Goal: Task Accomplishment & Management: Use online tool/utility

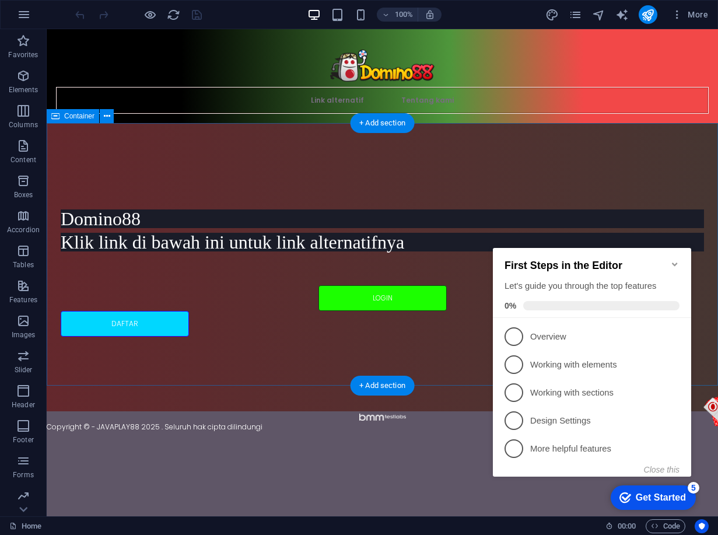
click at [521, 132] on div "Domino88 Klik link di bawah ini untuk link alternatifnya LOGIN DAFTAR" at bounding box center [382, 267] width 671 height 288
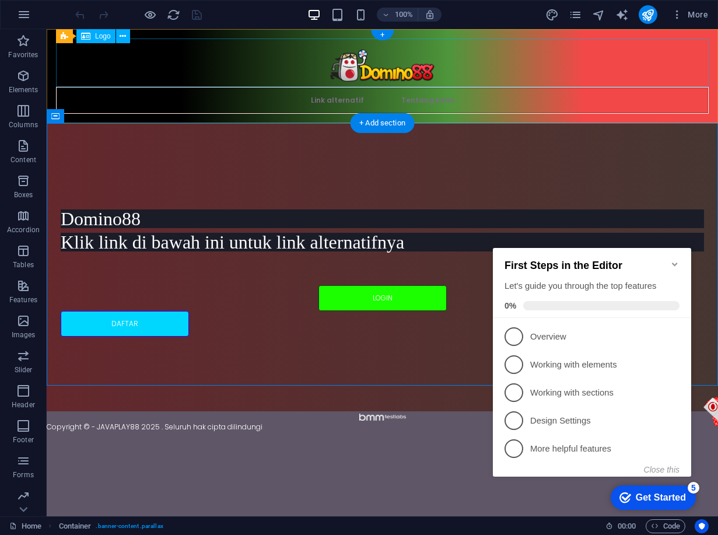
click at [368, 64] on div at bounding box center [382, 62] width 652 height 48
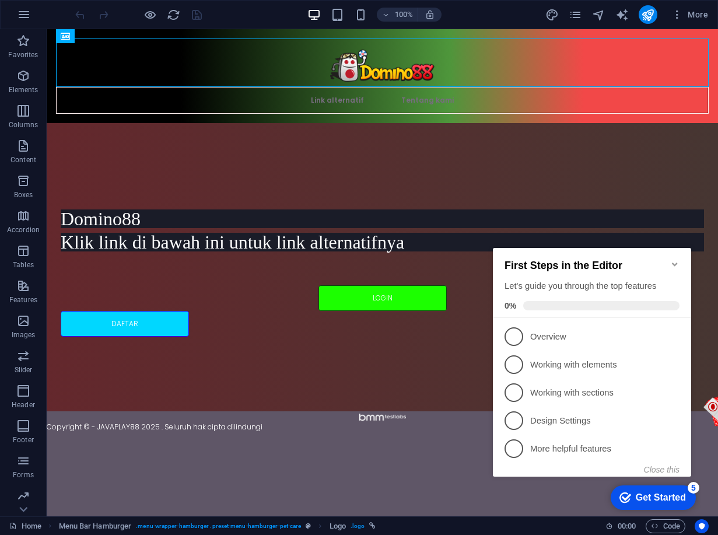
click at [674, 259] on icon "Minimize checklist" at bounding box center [674, 263] width 9 height 9
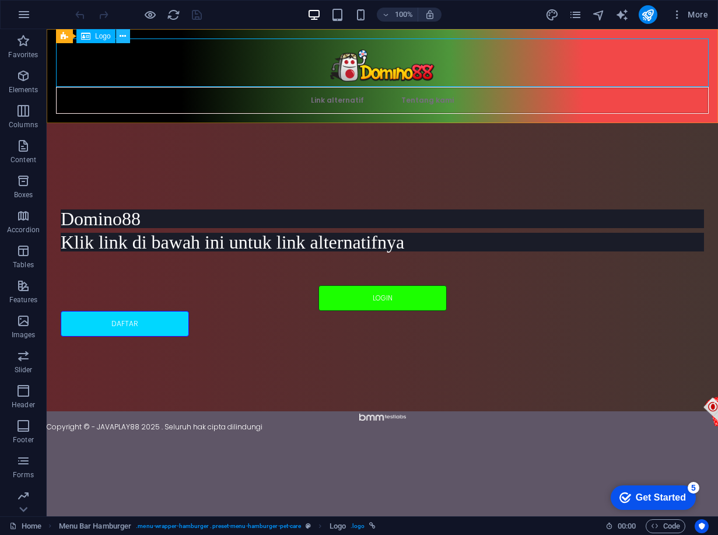
click at [119, 37] on button at bounding box center [123, 36] width 14 height 14
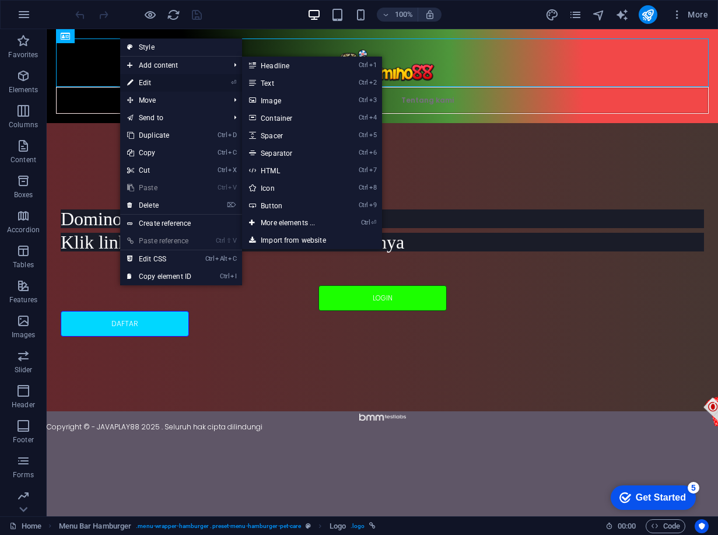
click at [152, 89] on link "⏎ Edit" at bounding box center [159, 82] width 78 height 17
select select "px"
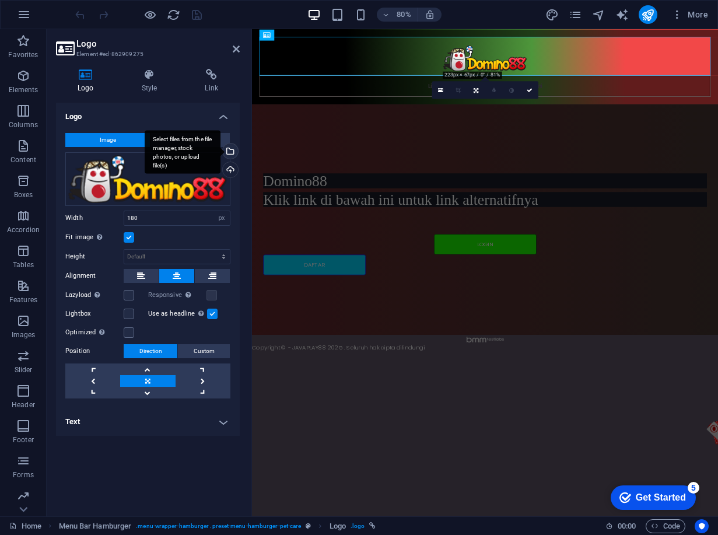
click at [220, 147] on div "Select files from the file manager, stock photos, or upload file(s)" at bounding box center [183, 152] width 76 height 44
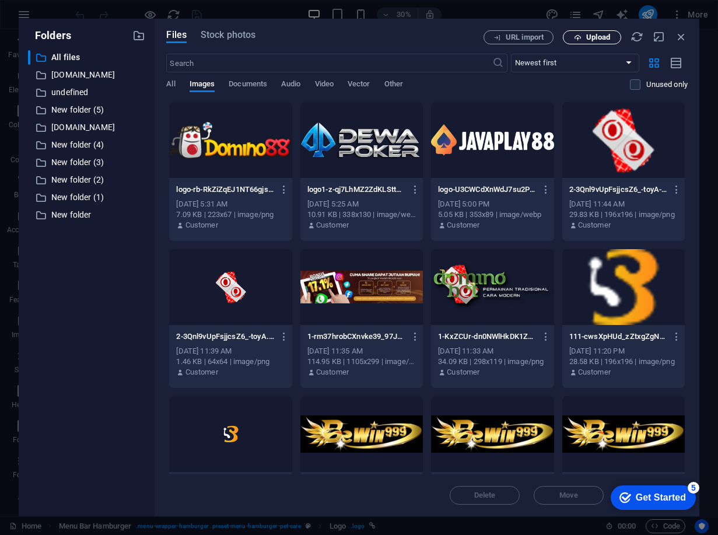
click at [599, 37] on span "Upload" at bounding box center [598, 37] width 24 height 7
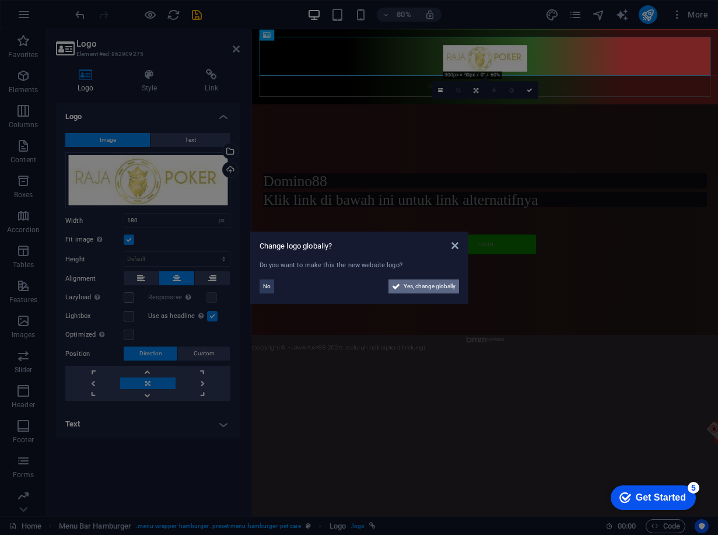
drag, startPoint x: 407, startPoint y: 275, endPoint x: 407, endPoint y: 284, distance: 8.8
click at [407, 280] on div "No Yes, change globally" at bounding box center [358, 284] width 199 height 19
click at [408, 284] on span "Yes, change globally" at bounding box center [429, 286] width 52 height 14
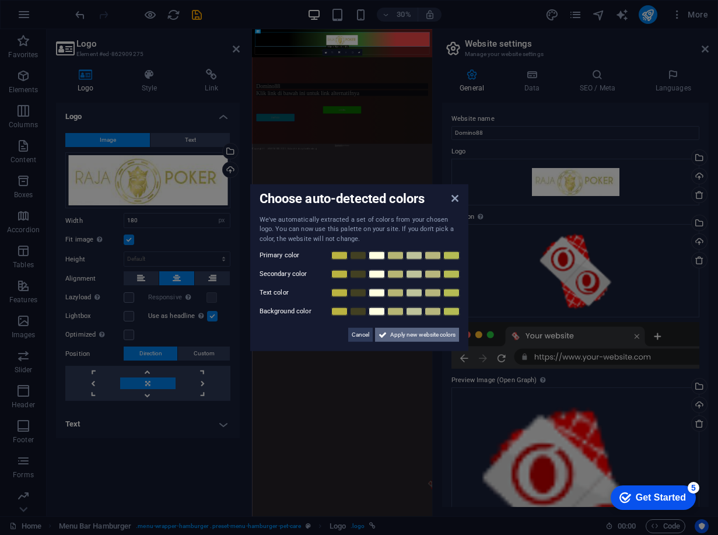
click at [439, 328] on span "Apply new website colors" at bounding box center [422, 335] width 65 height 14
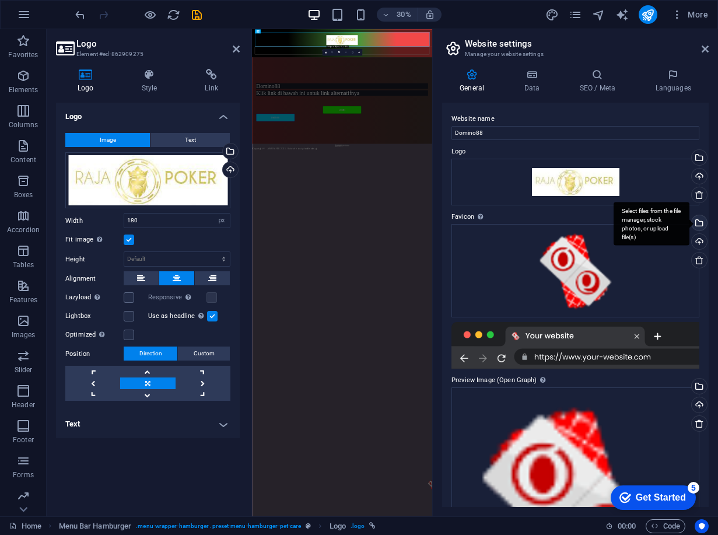
click at [698, 225] on div "Select files from the file manager, stock photos, or upload file(s)" at bounding box center [697, 223] width 17 height 17
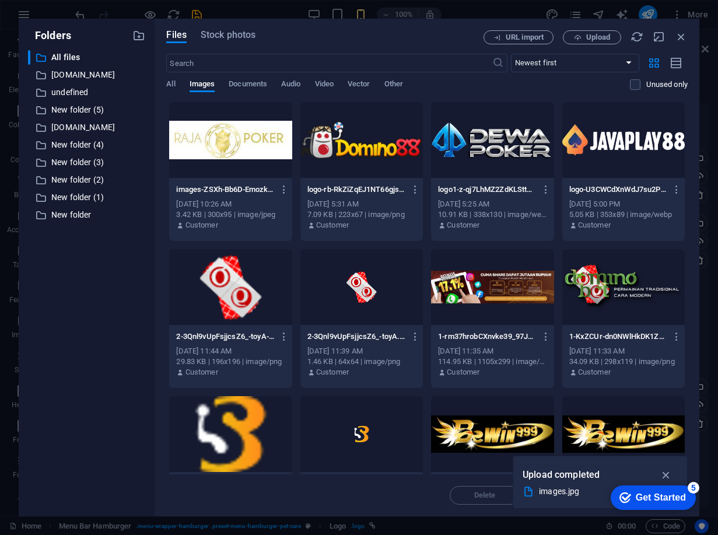
click at [268, 130] on div at bounding box center [230, 140] width 122 height 76
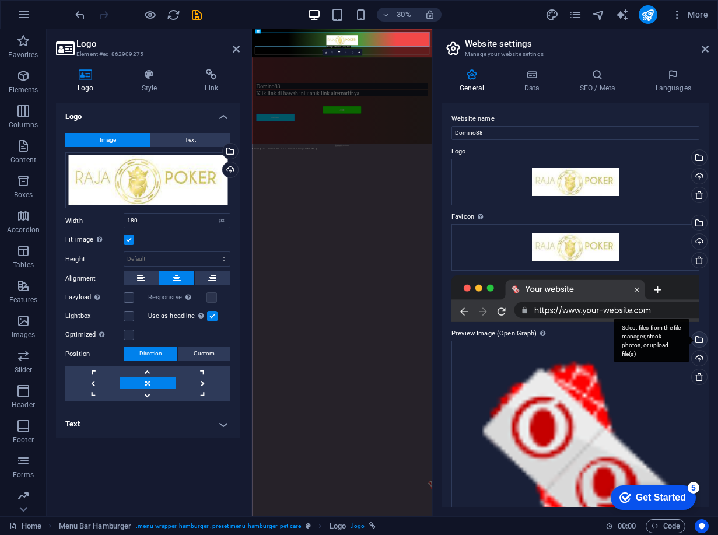
click at [698, 340] on div "Select files from the file manager, stock photos, or upload file(s)" at bounding box center [697, 340] width 17 height 17
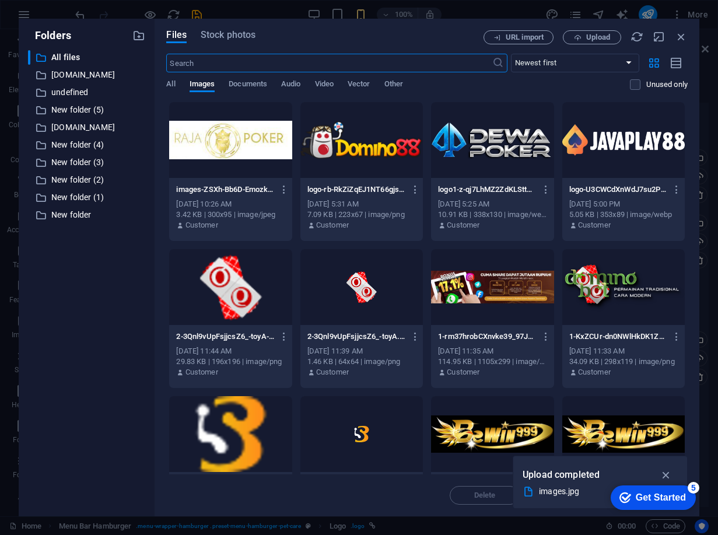
click at [219, 142] on div at bounding box center [230, 140] width 122 height 76
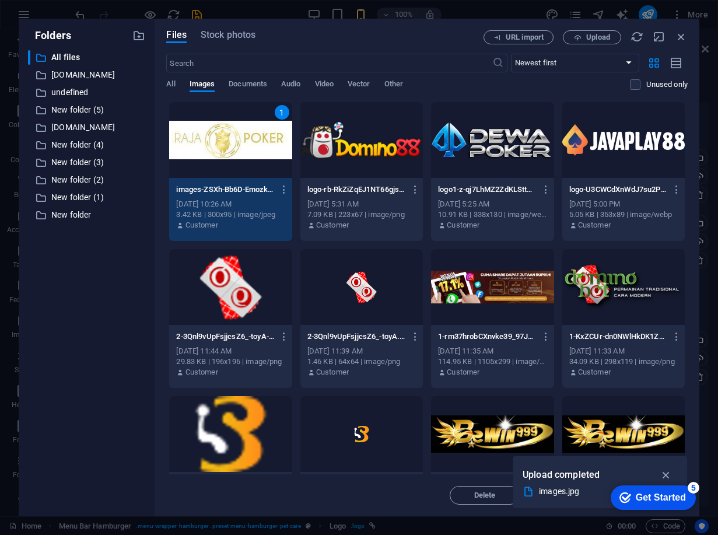
click at [219, 142] on div "1" at bounding box center [230, 140] width 122 height 76
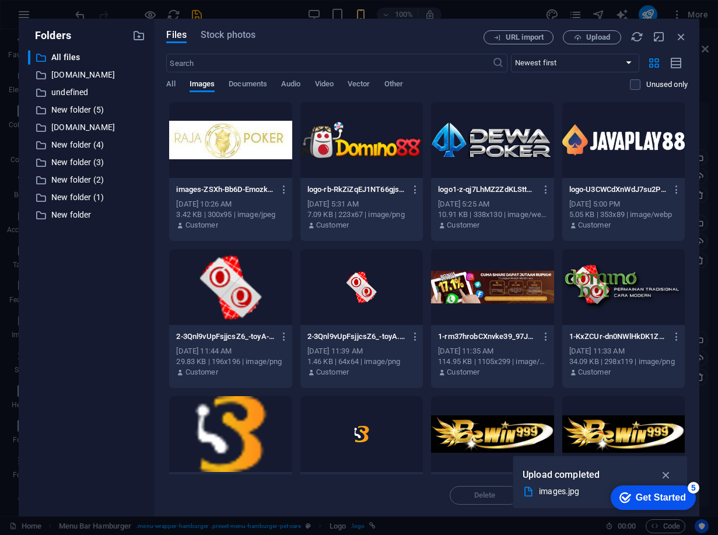
click at [219, 142] on div at bounding box center [230, 140] width 122 height 76
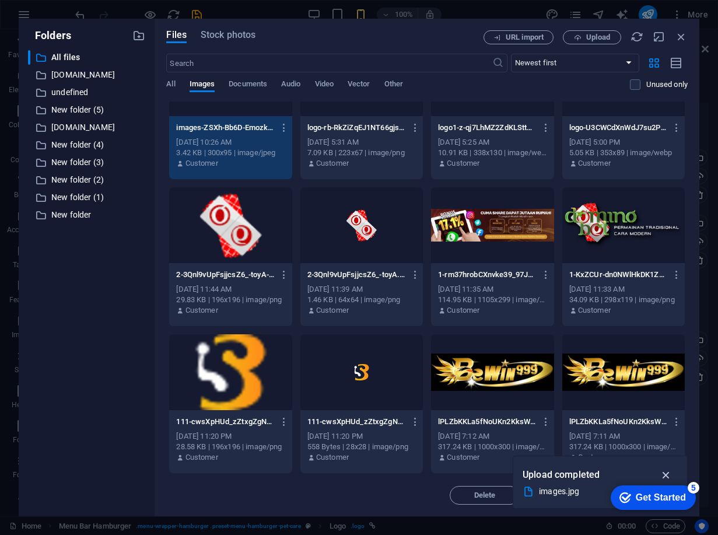
scroll to position [117, 0]
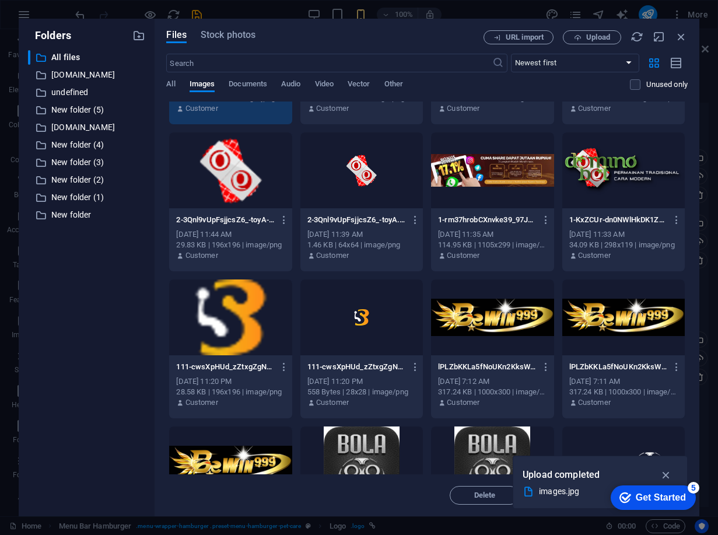
click at [691, 486] on div "5" at bounding box center [693, 488] width 12 height 12
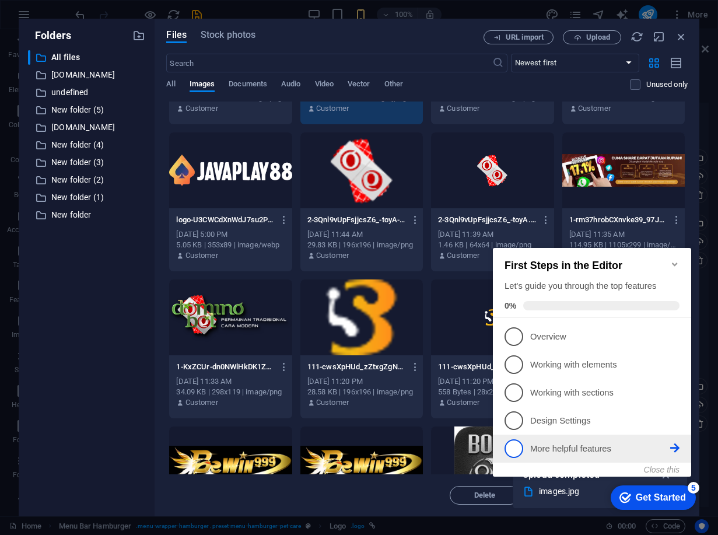
click at [605, 448] on p "More helpful features - incomplete" at bounding box center [600, 448] width 140 height 12
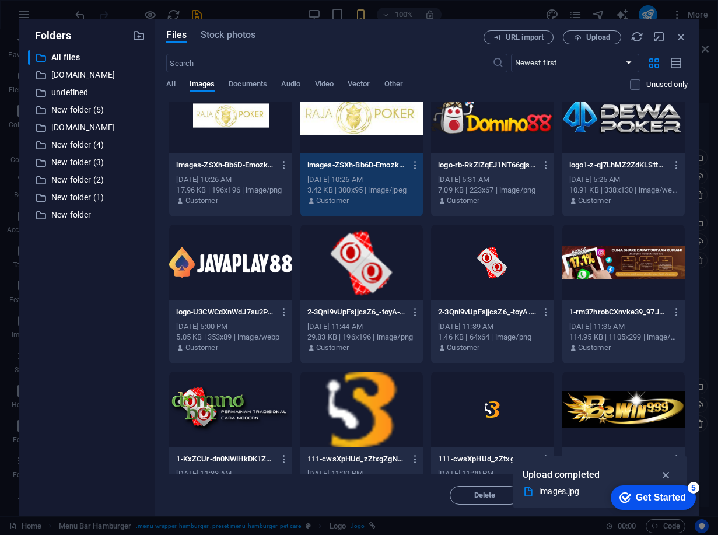
scroll to position [0, 0]
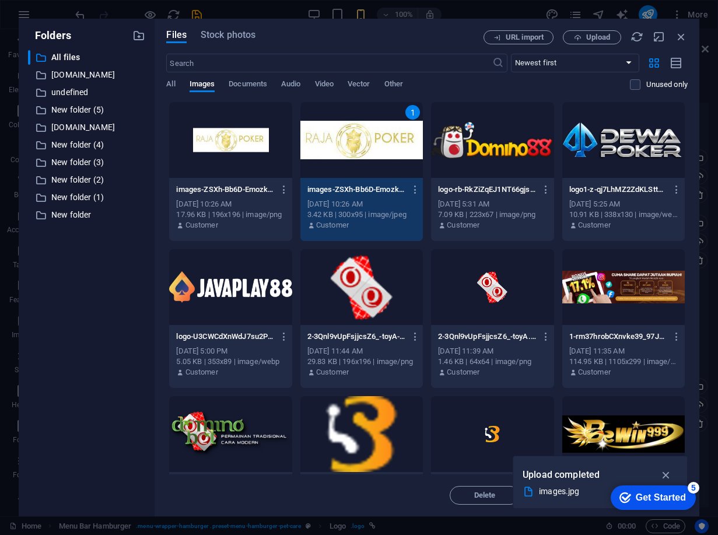
click at [367, 145] on div "1" at bounding box center [361, 140] width 122 height 76
click at [364, 145] on div "1" at bounding box center [361, 140] width 122 height 76
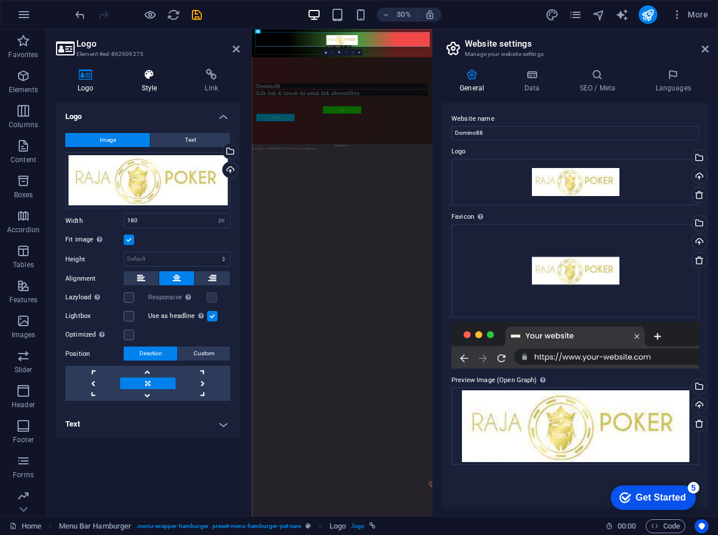
click at [155, 78] on icon at bounding box center [149, 75] width 59 height 12
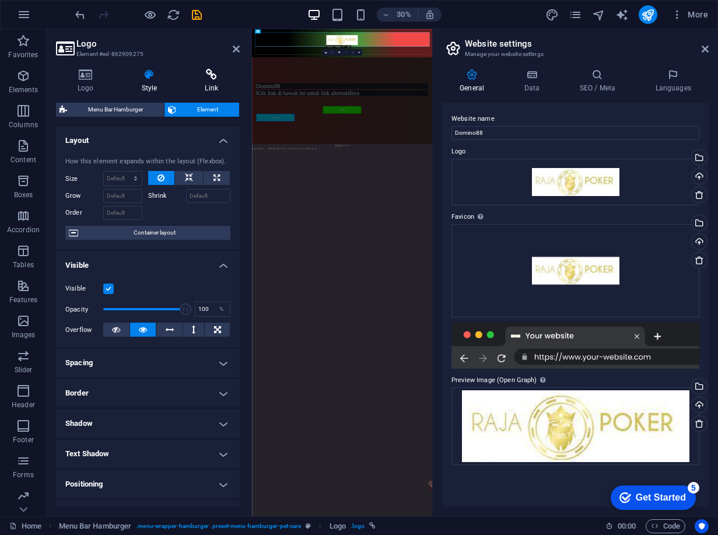
click at [207, 80] on h4 "Link" at bounding box center [211, 81] width 57 height 24
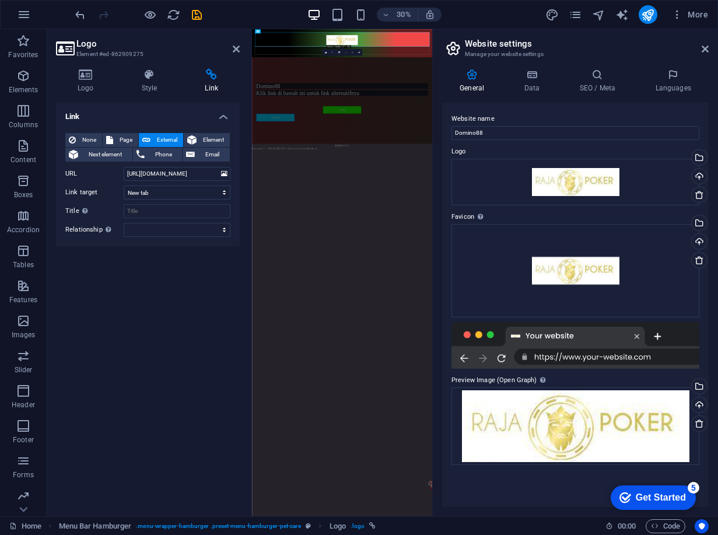
click at [200, 166] on div "None Page External Element Next element Phone Email Page Home About Services Co…" at bounding box center [147, 185] width 165 height 104
click at [200, 165] on div "None Page External Element Next element Phone Email Page Home About Services Co…" at bounding box center [147, 185] width 165 height 104
click at [177, 168] on input "[URL][DOMAIN_NAME]" at bounding box center [177, 174] width 107 height 14
paste input "[URL][DOMAIN_NAME]"
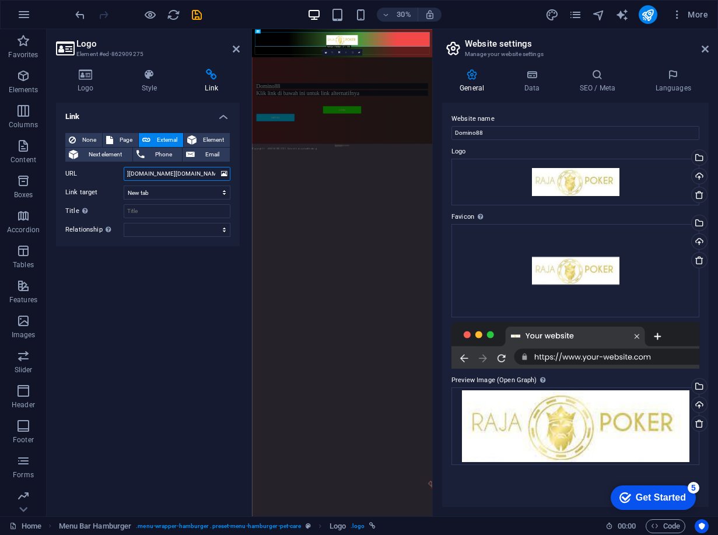
click at [177, 168] on input "https://[URL][DOMAIN_NAME][DOMAIN_NAME]" at bounding box center [177, 174] width 107 height 14
paste input "[DOMAIN_NAME]/ref/jasainstal"
type input "[URL][DOMAIN_NAME]"
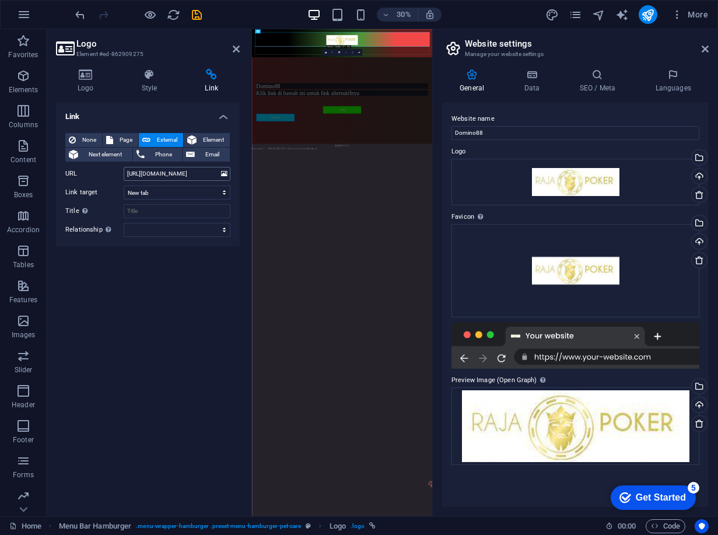
scroll to position [0, 0]
click at [195, 172] on input "[URL][DOMAIN_NAME]" at bounding box center [177, 174] width 107 height 14
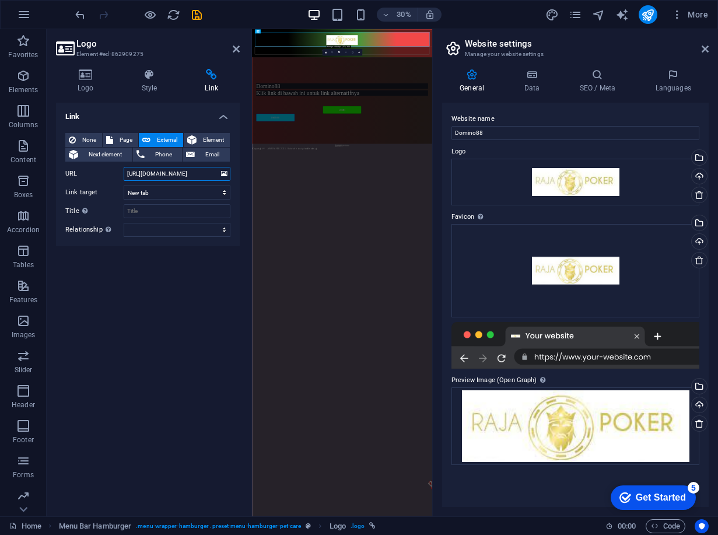
scroll to position [0, 11]
click at [235, 49] on icon at bounding box center [236, 48] width 7 height 9
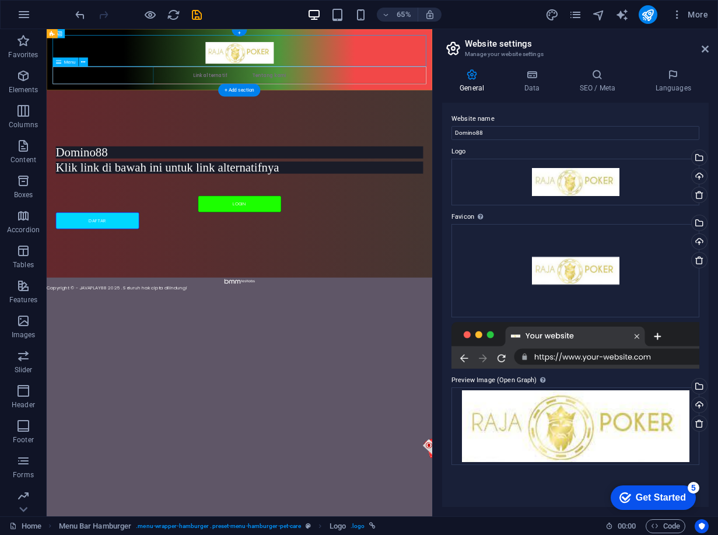
click at [147, 115] on div "Link alternatif Tentang kami" at bounding box center [343, 76] width 593 height 94
click at [80, 65] on button at bounding box center [83, 62] width 9 height 9
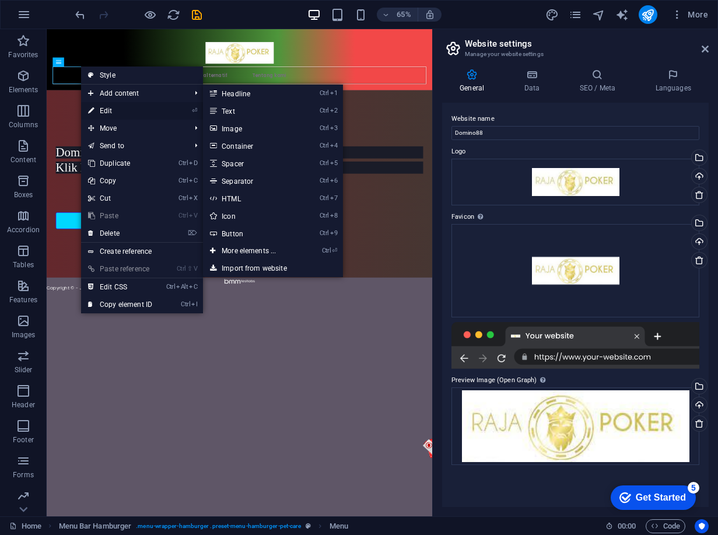
click at [99, 109] on link "⏎ Edit" at bounding box center [120, 110] width 78 height 17
select select "next"
select select "alternate"
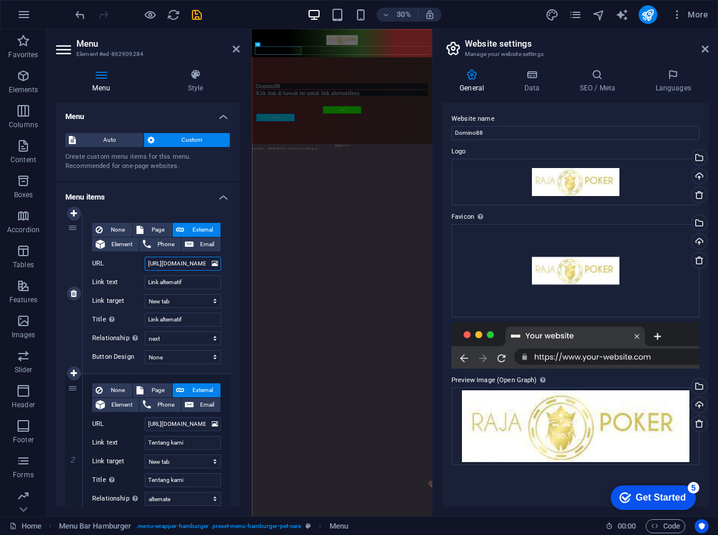
click at [166, 264] on input "[URL][DOMAIN_NAME]" at bounding box center [183, 264] width 76 height 14
paste input "[DOMAIN_NAME]/ref/jasainstal"
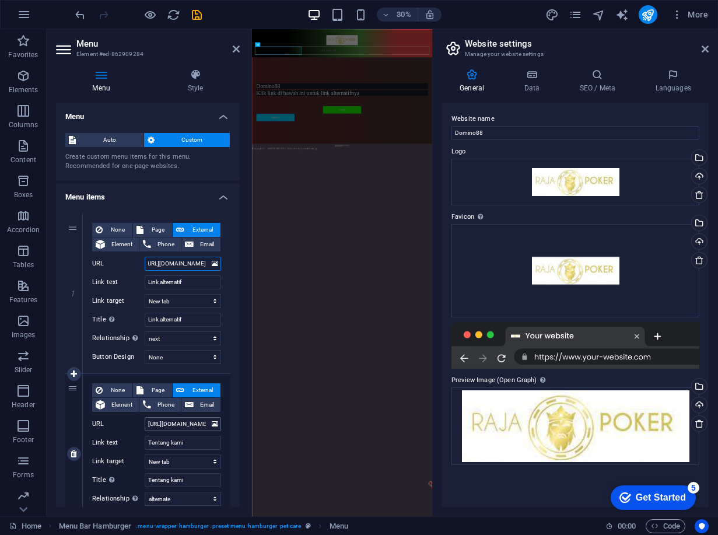
type input "[URL][DOMAIN_NAME]"
click at [173, 417] on input "[URL][DOMAIN_NAME]" at bounding box center [183, 424] width 76 height 14
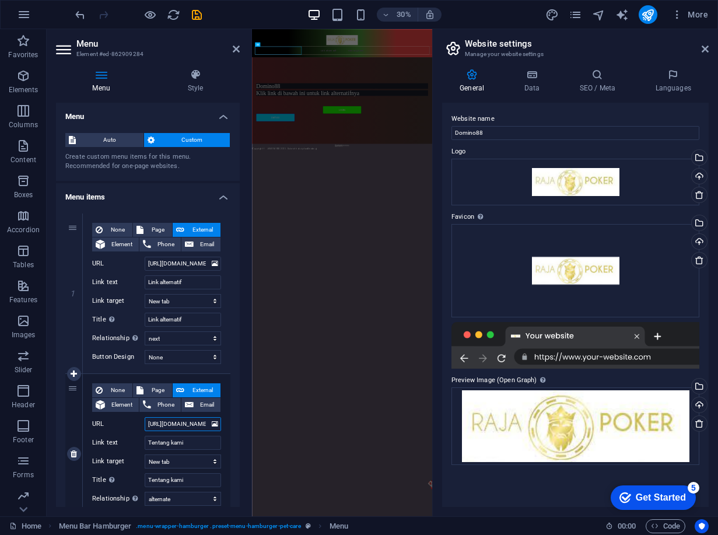
paste input "[DOMAIN_NAME]/ref/jasainstal"
type input "[URL][DOMAIN_NAME]"
click at [236, 51] on icon at bounding box center [236, 48] width 7 height 9
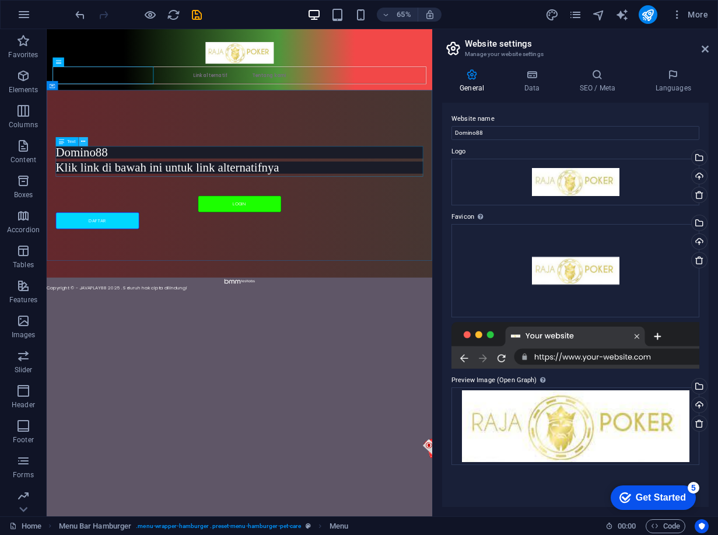
click at [85, 142] on icon at bounding box center [83, 142] width 4 height 8
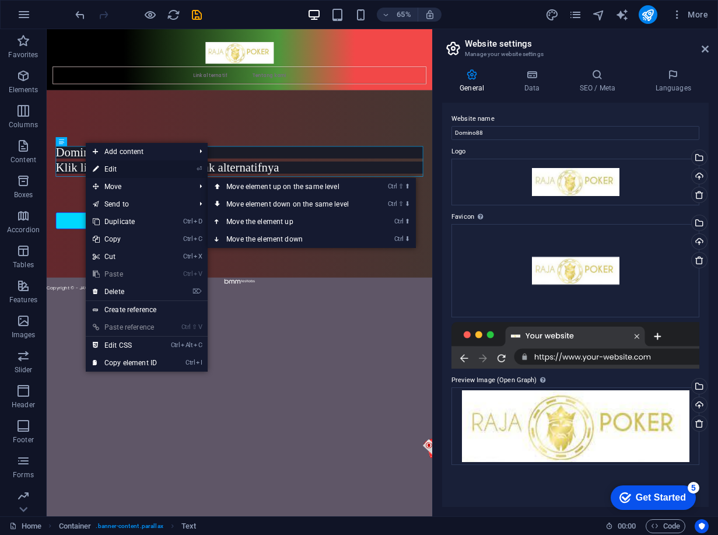
click at [118, 168] on link "⏎ Edit" at bounding box center [125, 168] width 78 height 17
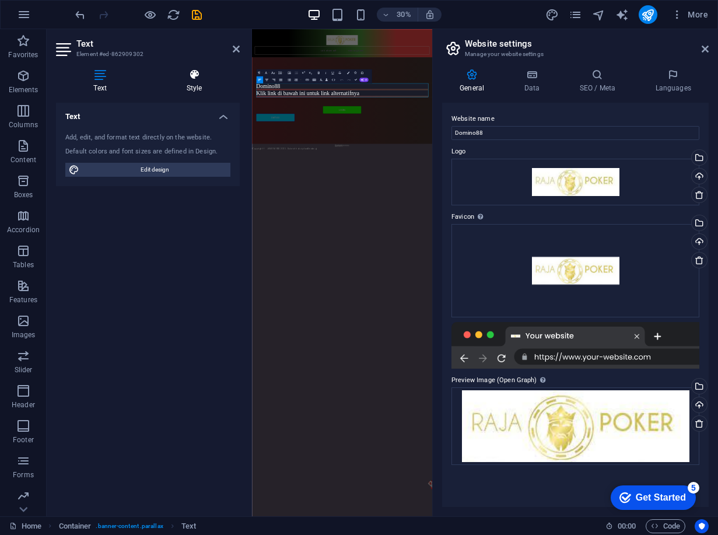
click at [201, 71] on icon at bounding box center [194, 75] width 91 height 12
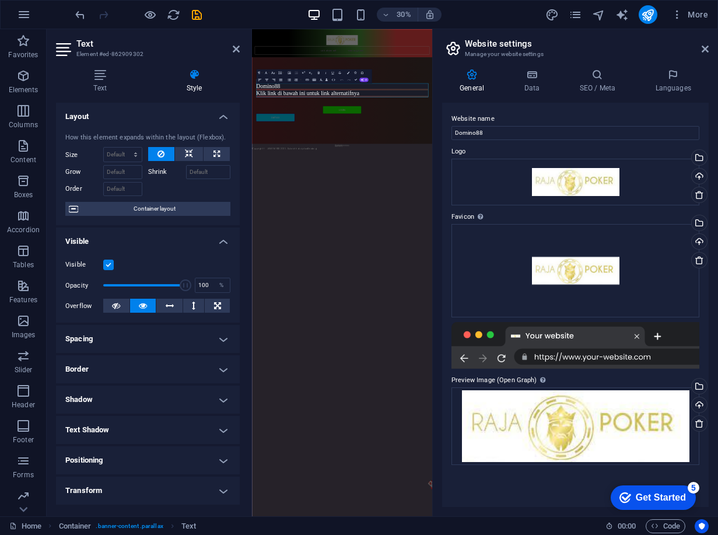
click at [440, 432] on html "Skip to main content Link alternatif Tentang kami Domino88 Klik link di bawah i…" at bounding box center [552, 230] width 600 height 403
click at [240, 50] on aside "Text Element #ed-862909302 Text Style Text Add, edit, and format text directly …" at bounding box center [149, 272] width 205 height 487
click at [230, 47] on h2 "Text" at bounding box center [157, 43] width 163 height 10
click at [238, 47] on icon at bounding box center [236, 48] width 7 height 9
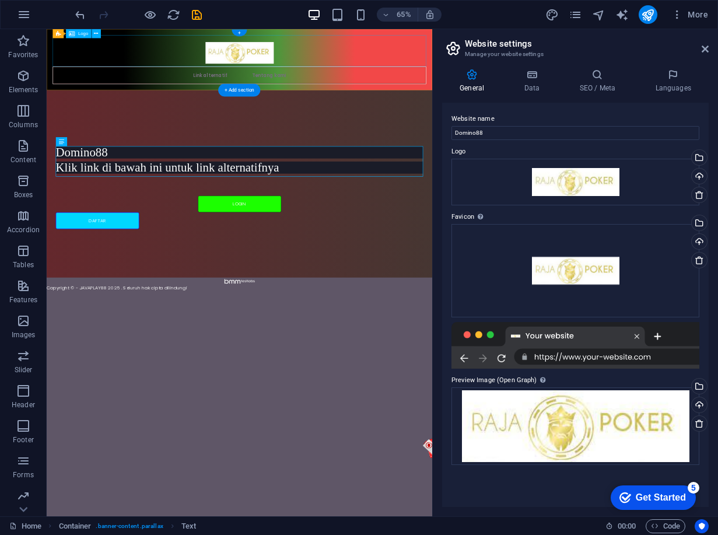
click at [371, 60] on div at bounding box center [343, 62] width 574 height 48
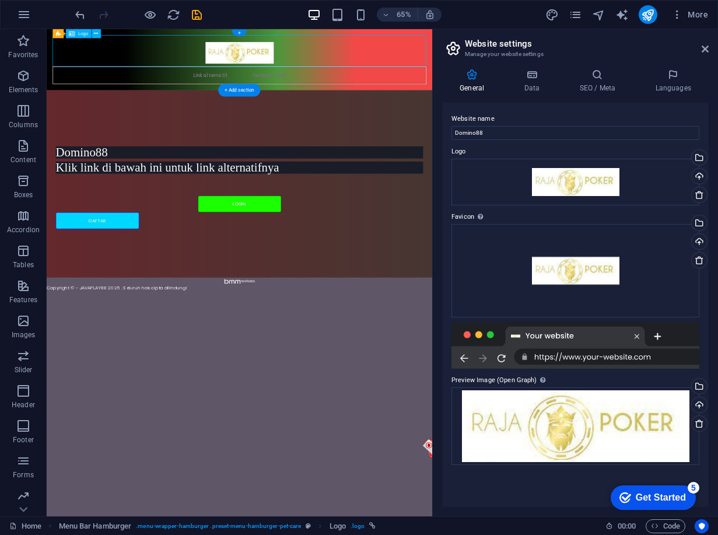
click at [338, 64] on div at bounding box center [343, 62] width 574 height 48
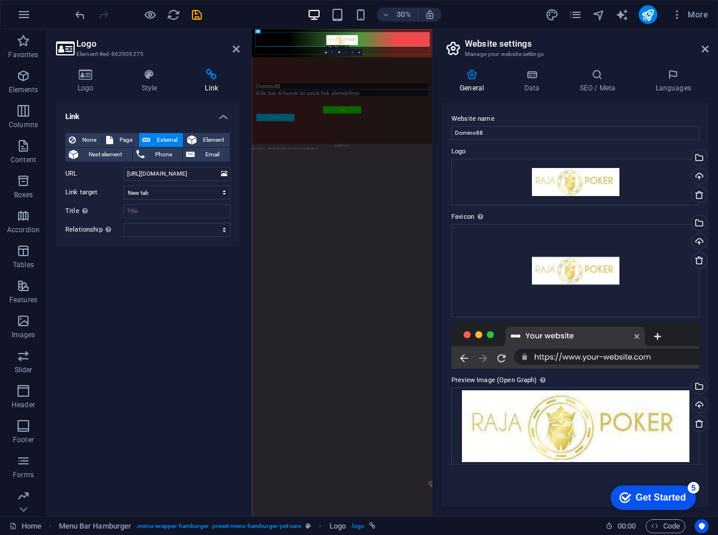
drag, startPoint x: 202, startPoint y: 85, endPoint x: 208, endPoint y: 80, distance: 7.5
click at [203, 85] on h4 "Link" at bounding box center [211, 81] width 57 height 24
click at [185, 176] on input "[URL][DOMAIN_NAME]" at bounding box center [177, 174] width 107 height 14
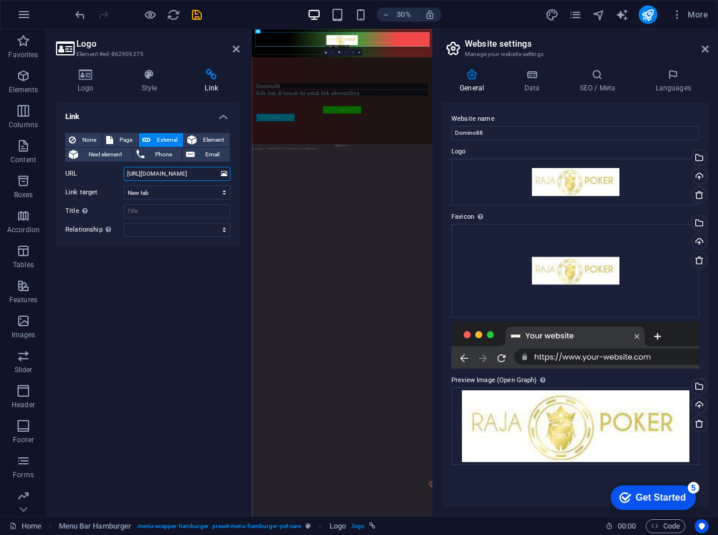
scroll to position [0, 11]
click at [306, 432] on html "Skip to main content Link alternatif Tentang kami Domino88 Klik link di bawah i…" at bounding box center [552, 230] width 600 height 403
click at [234, 56] on header "Logo Element #ed-862909275" at bounding box center [148, 44] width 184 height 30
drag, startPoint x: 234, startPoint y: 52, endPoint x: 284, endPoint y: 36, distance: 52.9
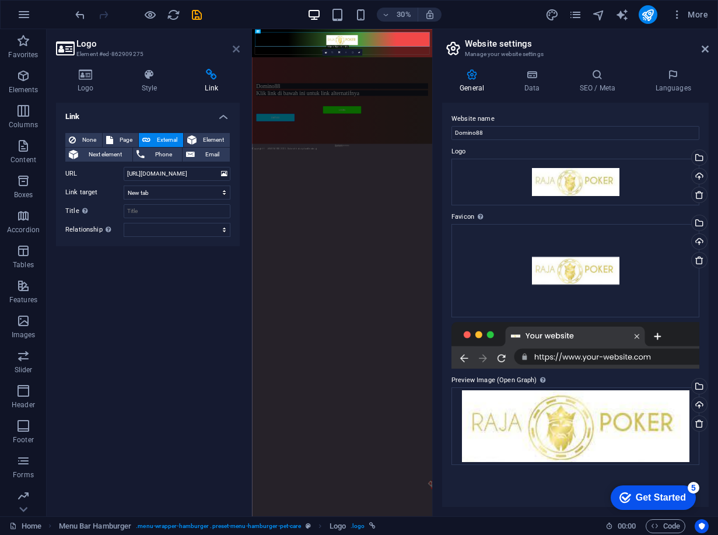
click at [234, 52] on icon at bounding box center [236, 48] width 7 height 9
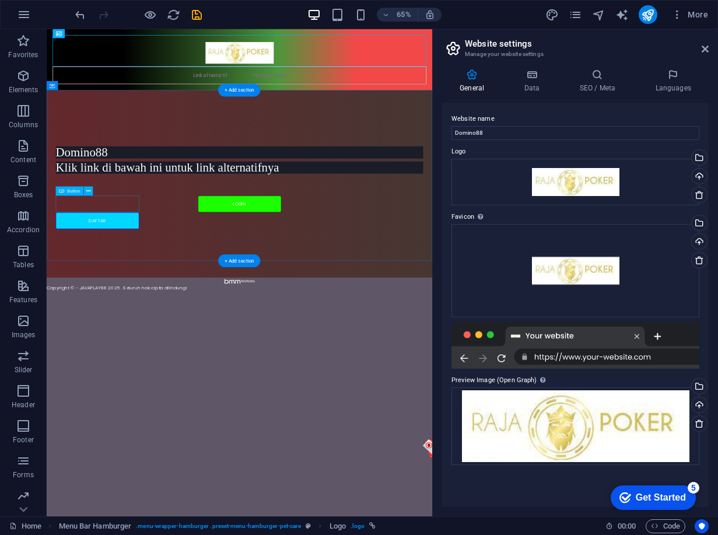
click at [139, 293] on div "LOGIN" at bounding box center [343, 298] width 565 height 26
select select "px"
select select
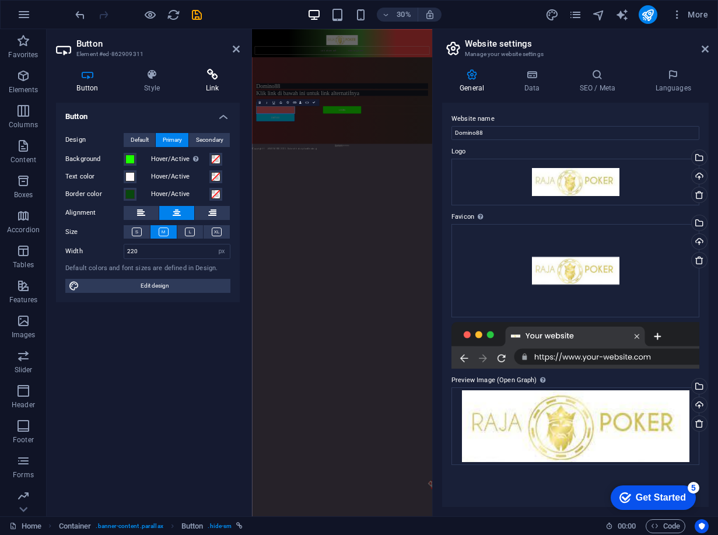
click at [204, 74] on icon at bounding box center [212, 75] width 55 height 12
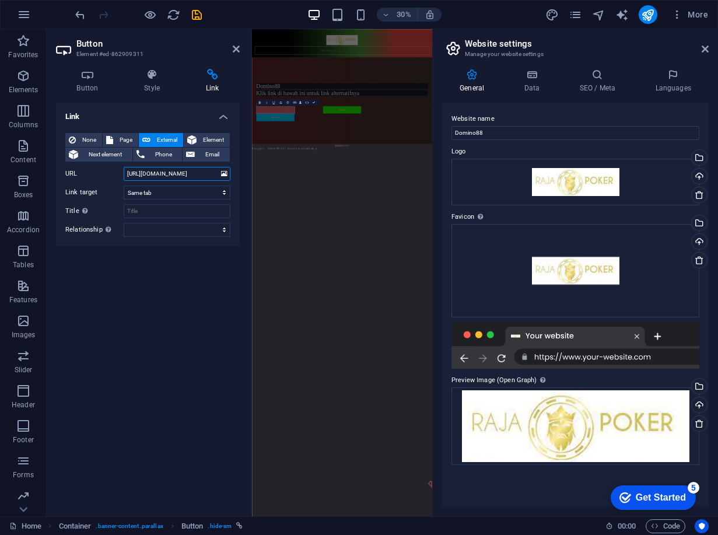
click at [144, 178] on input "[URL][DOMAIN_NAME]" at bounding box center [177, 174] width 107 height 14
click at [144, 179] on input "[URL][DOMAIN_NAME]" at bounding box center [177, 174] width 107 height 14
paste input "[DOMAIN_NAME]/ref/jasainstal"
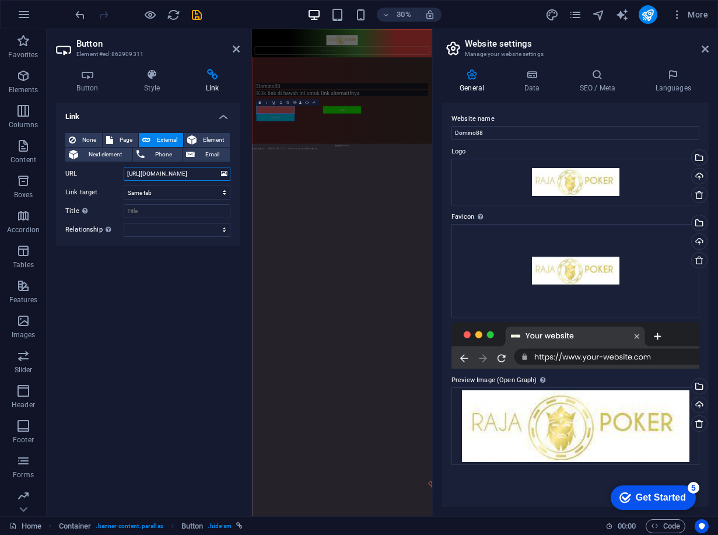
scroll to position [0, 11]
type input "[URL][DOMAIN_NAME]"
click at [235, 50] on icon at bounding box center [236, 48] width 7 height 9
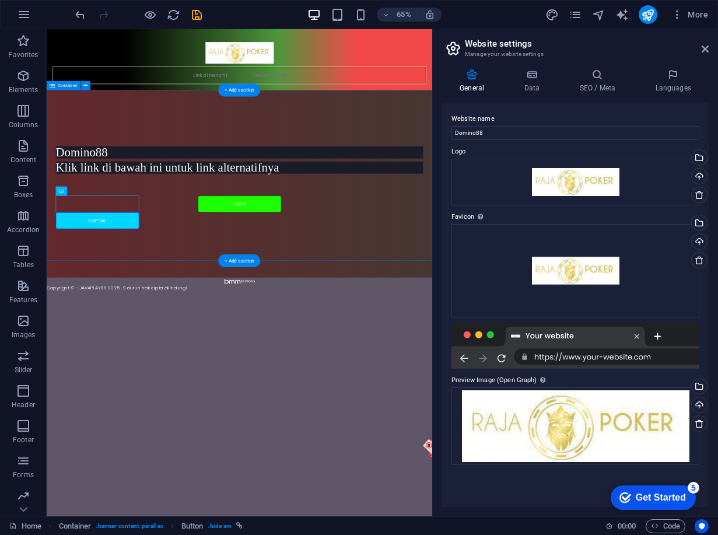
drag, startPoint x: 353, startPoint y: 343, endPoint x: 342, endPoint y: 308, distance: 36.9
click at [353, 342] on div "Domino88 Klik link di bawah ini untuk link alternatifnya LOGIN DAFTAR" at bounding box center [343, 267] width 593 height 288
click at [258, 311] on div "DAFTAR" at bounding box center [343, 324] width 565 height 26
click at [259, 311] on div "DAFTAR" at bounding box center [343, 324] width 565 height 26
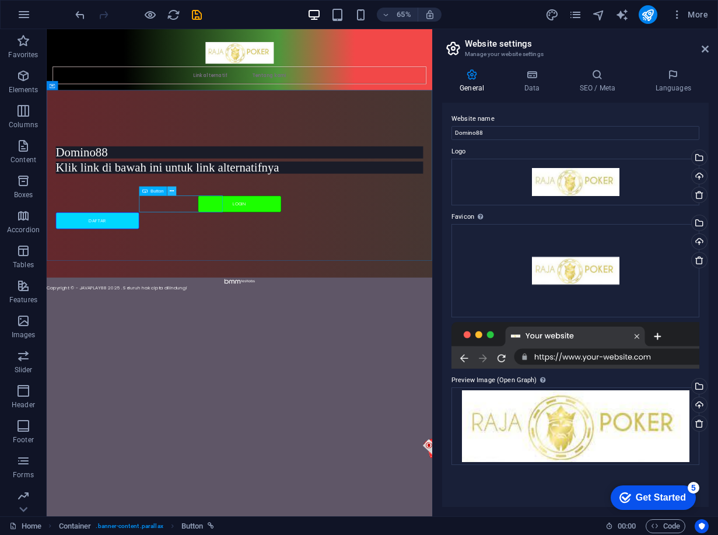
click at [168, 189] on button at bounding box center [171, 191] width 9 height 9
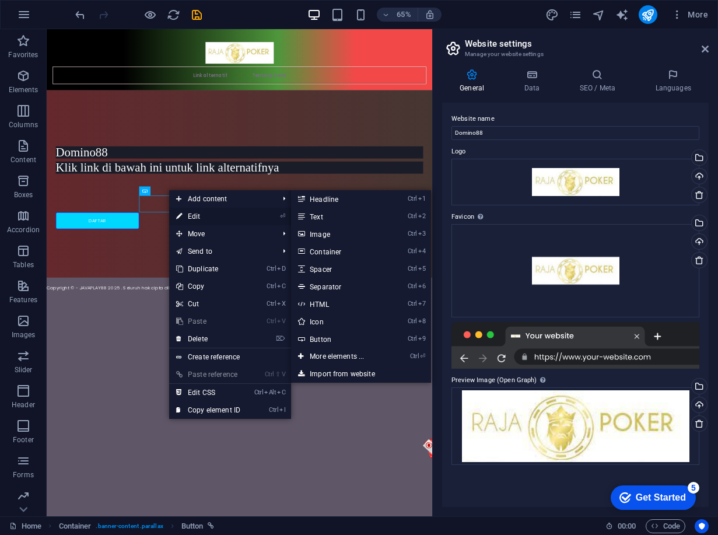
click at [194, 216] on link "⏎ Edit" at bounding box center [208, 216] width 78 height 17
select select "px"
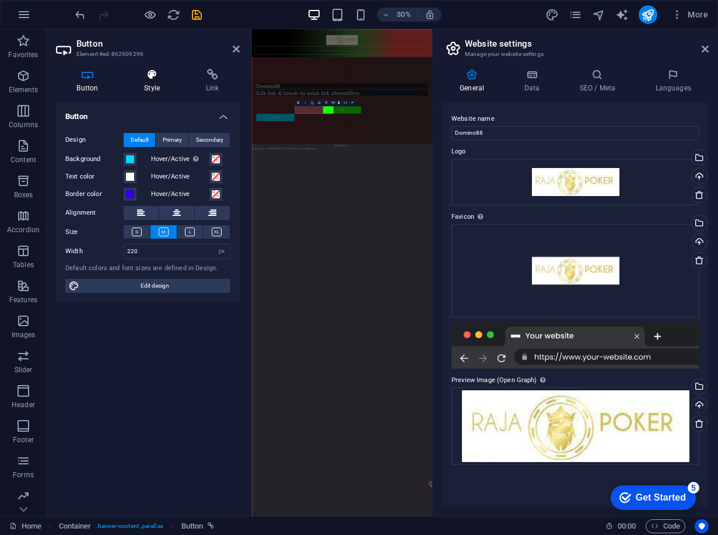
click at [183, 87] on h4 "Style" at bounding box center [155, 81] width 62 height 24
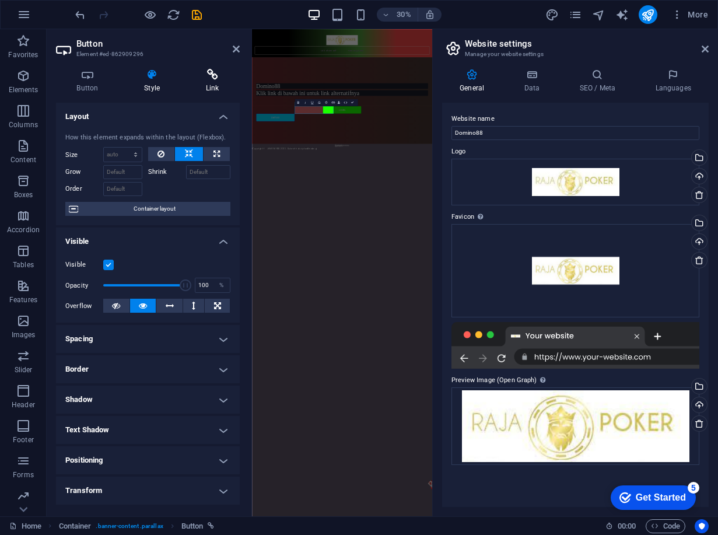
click at [219, 85] on h4 "Link" at bounding box center [212, 81] width 55 height 24
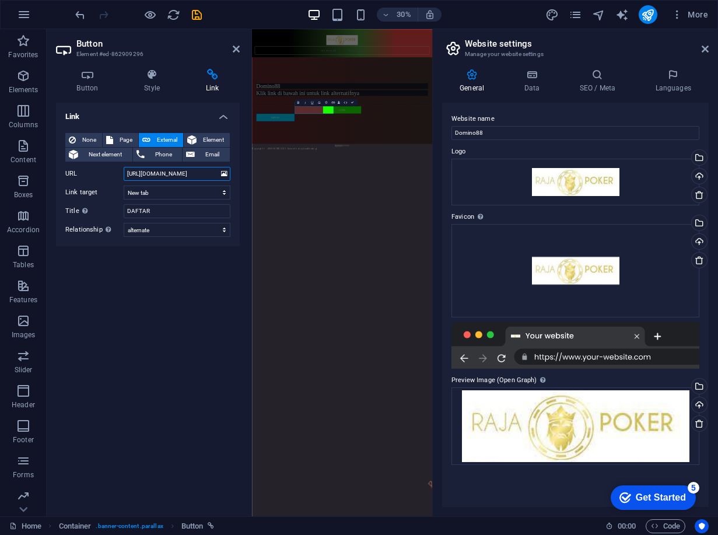
click at [171, 173] on input "[URL][DOMAIN_NAME]" at bounding box center [177, 174] width 107 height 14
paste input "[DOMAIN_NAME]/ref/jasainstal"
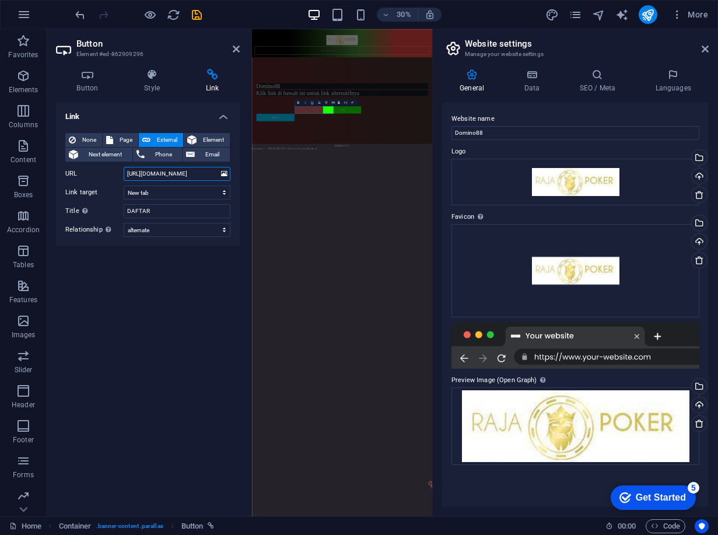
type input "[URL][DOMAIN_NAME]"
click at [231, 51] on header "Button Element #ed-862909296" at bounding box center [148, 44] width 184 height 30
click at [236, 48] on icon at bounding box center [236, 48] width 7 height 9
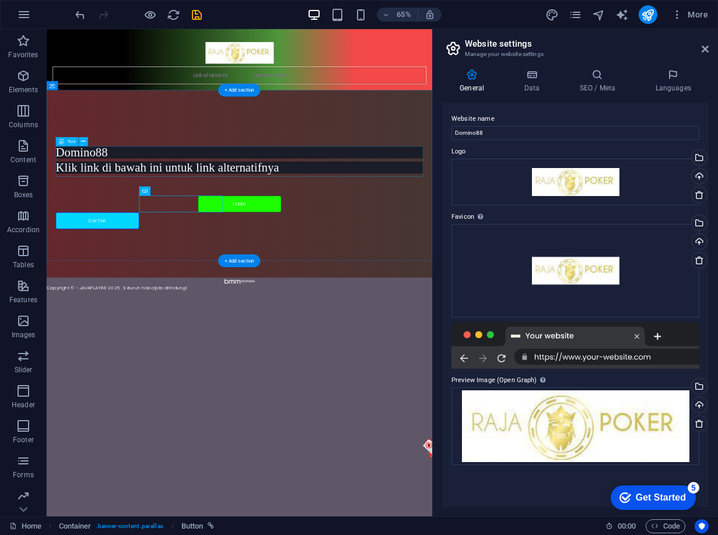
click at [145, 213] on div "Domino88 Klik link di bawah ini untuk link alternatifnya" at bounding box center [343, 230] width 565 height 42
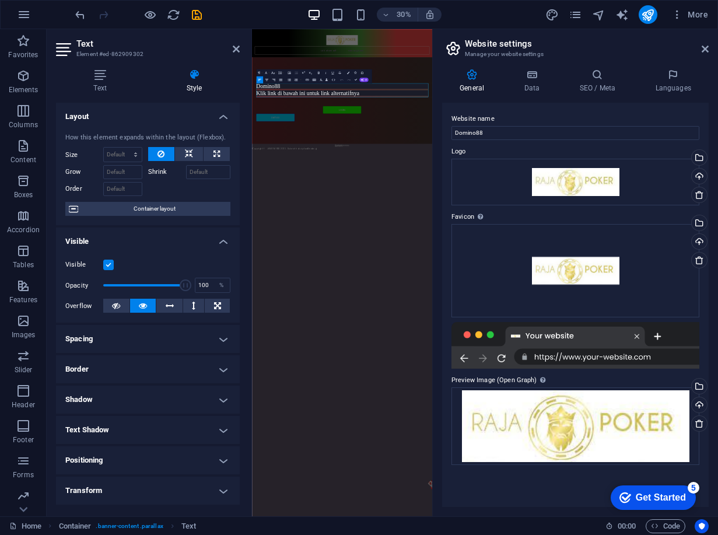
click at [241, 48] on aside "Text Element #ed-862909302 Text Style Text Add, edit, and format text directly …" at bounding box center [149, 272] width 205 height 487
click at [231, 51] on header "Text Element #ed-862909302" at bounding box center [148, 44] width 184 height 30
click at [236, 45] on icon at bounding box center [236, 48] width 7 height 9
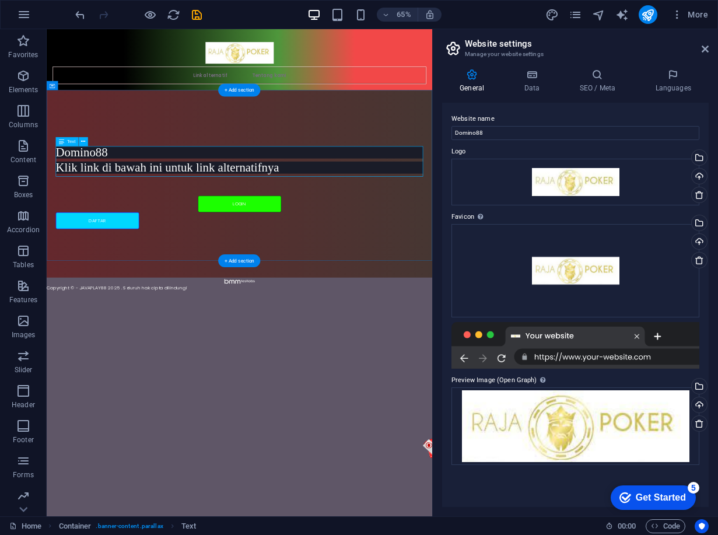
click at [202, 225] on div "Domino88 Klik link di bawah ini untuk link alternatifnya" at bounding box center [343, 230] width 565 height 42
click at [210, 215] on div "Domino88 Klik link di bawah ini untuk link alternatifnya" at bounding box center [343, 230] width 565 height 42
click at [137, 215] on div "Domino88 Klik link di bawah ini untuk link alternatifnya" at bounding box center [343, 230] width 565 height 42
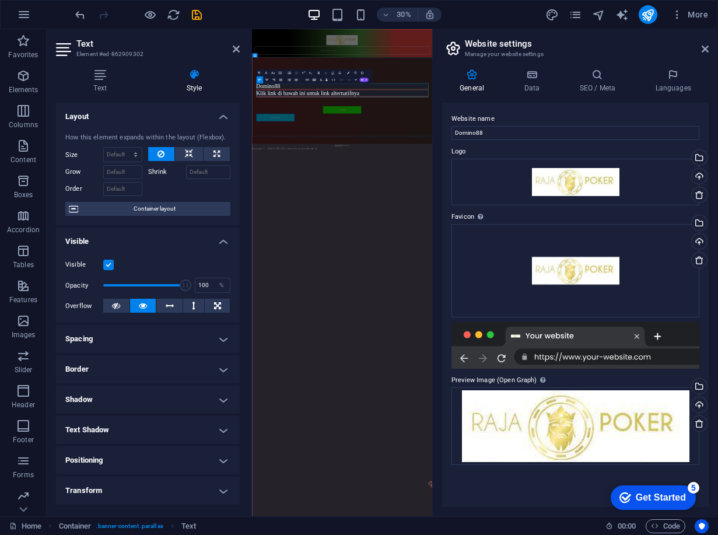
click at [376, 227] on h2 "Domino88" at bounding box center [552, 218] width 572 height 19
click at [240, 49] on aside "Text Element #ed-862909302 Text Style Text Add, edit, and format text directly …" at bounding box center [149, 272] width 205 height 487
click at [237, 47] on icon at bounding box center [236, 48] width 7 height 9
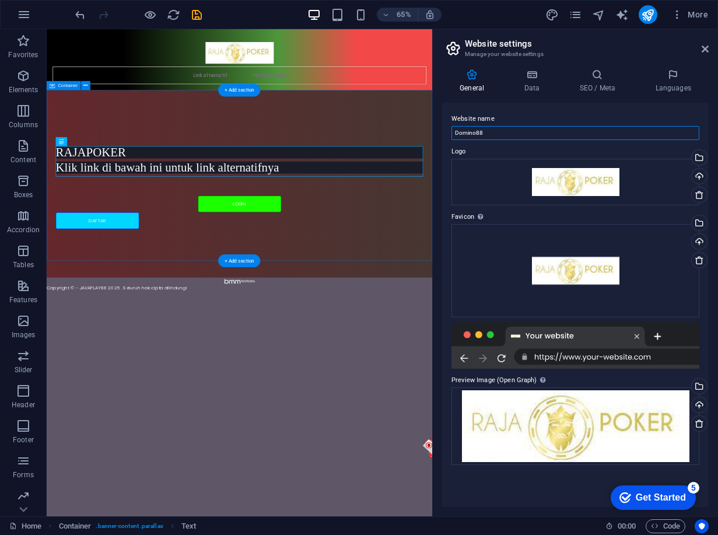
drag, startPoint x: 563, startPoint y: 158, endPoint x: 496, endPoint y: 196, distance: 77.0
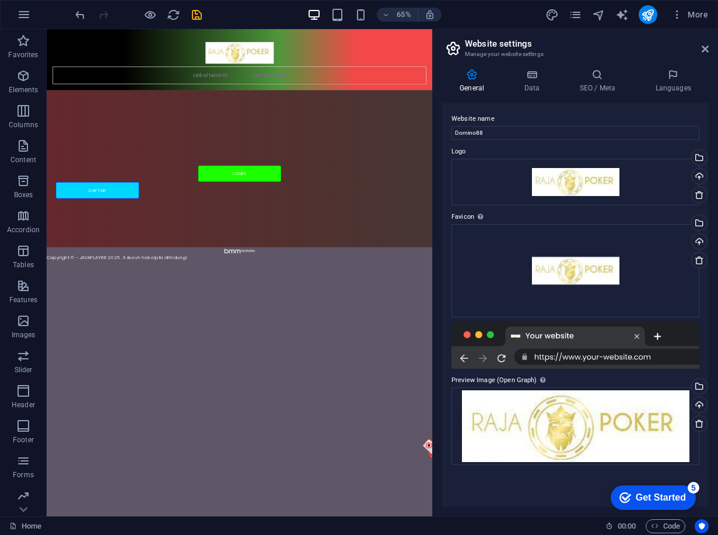
drag, startPoint x: 72, startPoint y: 13, endPoint x: 87, endPoint y: 13, distance: 15.8
click at [85, 13] on div "65% More" at bounding box center [359, 15] width 716 height 28
click at [87, 13] on div at bounding box center [138, 14] width 131 height 19
click at [78, 13] on icon "undo" at bounding box center [79, 14] width 13 height 13
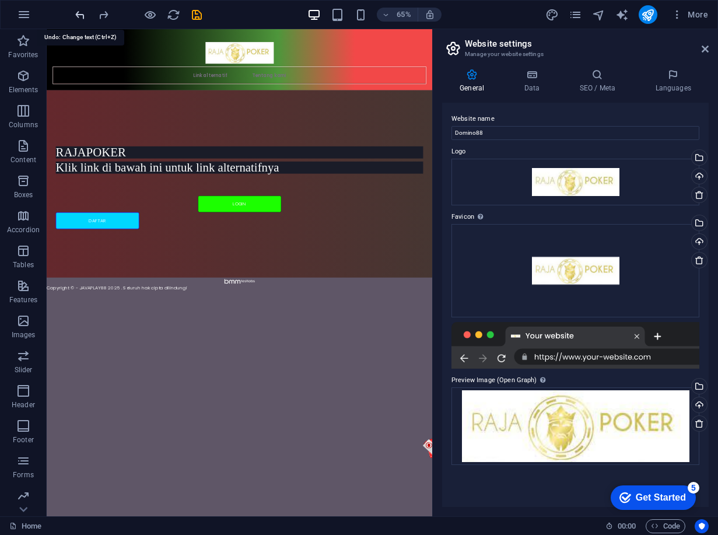
click at [79, 13] on icon "undo" at bounding box center [79, 14] width 13 height 13
click at [106, 20] on icon "redo" at bounding box center [103, 14] width 13 height 13
drag, startPoint x: 579, startPoint y: 161, endPoint x: 427, endPoint y: 205, distance: 158.9
click at [466, 130] on input "Domino88" at bounding box center [575, 133] width 248 height 14
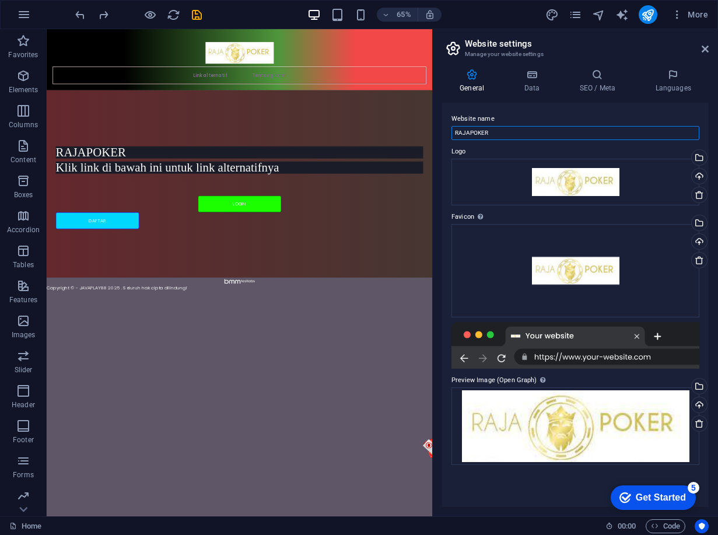
type input "RAJAPOKER"
click at [551, 82] on h4 "Data" at bounding box center [533, 81] width 55 height 24
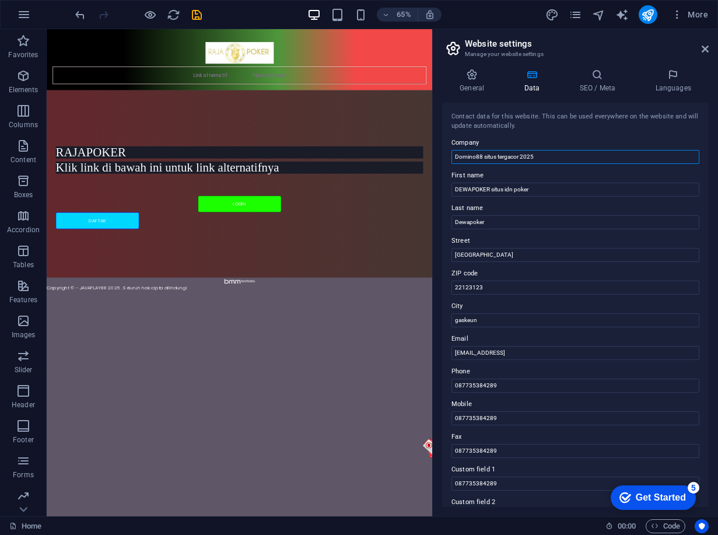
click at [470, 157] on input "Domino88 situs tergacor 2025" at bounding box center [575, 157] width 248 height 14
type input "RAJAPOKERsitus tergacor 2025"
click at [470, 191] on input "DEWAPOKER situs idn poker" at bounding box center [575, 189] width 248 height 14
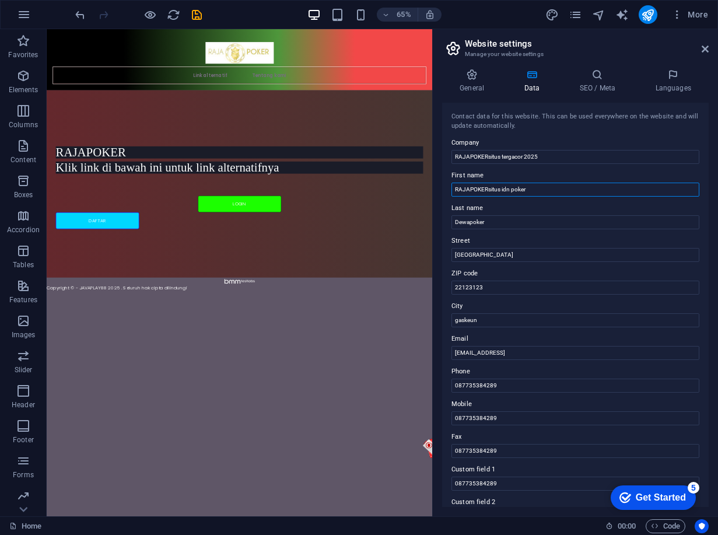
type input "RAJAPOKERsitus idn poker"
type input "RAJAPOKER"
click at [465, 254] on input "[GEOGRAPHIC_DATA]" at bounding box center [575, 255] width 248 height 14
type input "RAJAPOKERBridge"
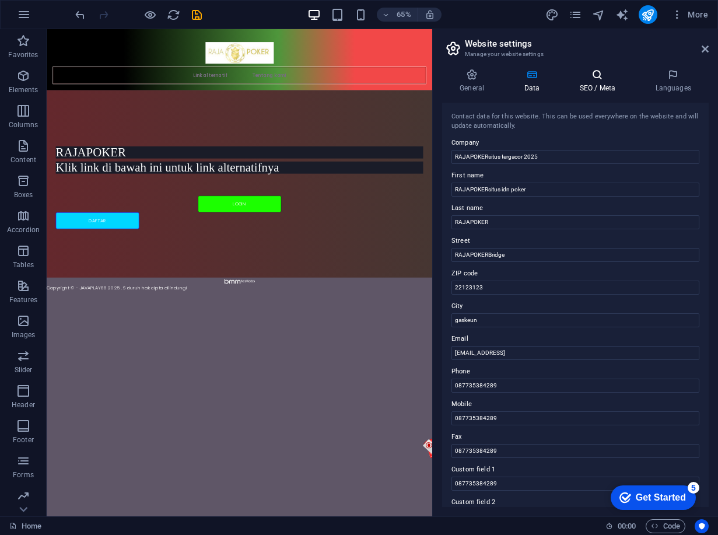
click at [586, 81] on h4 "SEO / Meta" at bounding box center [599, 81] width 76 height 24
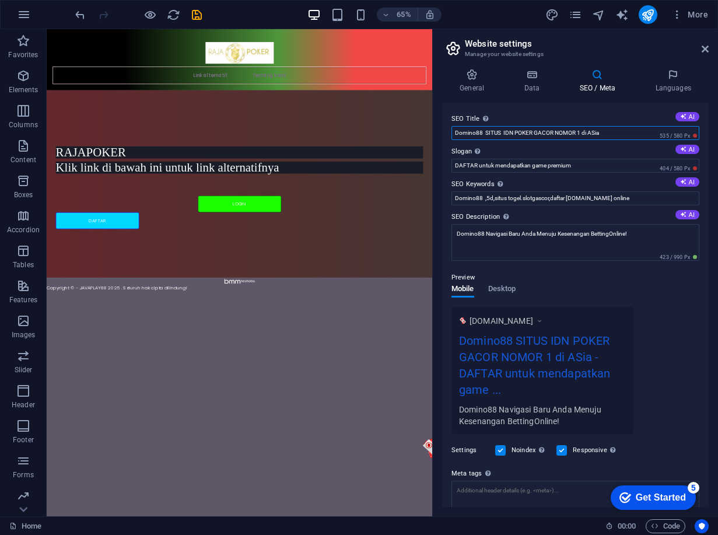
click at [465, 127] on input "Domino88 SITUS IDN POKER GACOR NOMOR 1 di ASia" at bounding box center [575, 133] width 248 height 14
type input "RAJAPOKERSITUS IDN POKER GACOR NOMOR 1 di ASia"
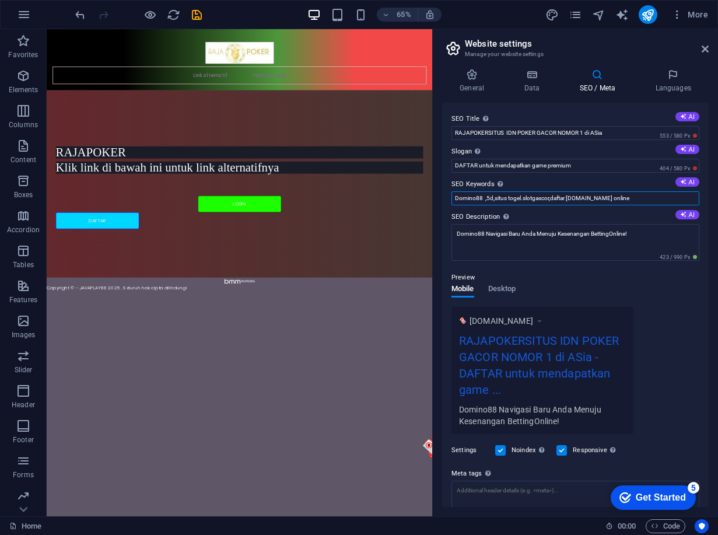
click at [463, 201] on input "Domino88 ,5d,situs togel.slotgascor,daftar [DOMAIN_NAME] online" at bounding box center [575, 198] width 248 height 14
type input "RAJAPOKER,5d,situs togel.slotgascor,daftar [DOMAIN_NAME] online"
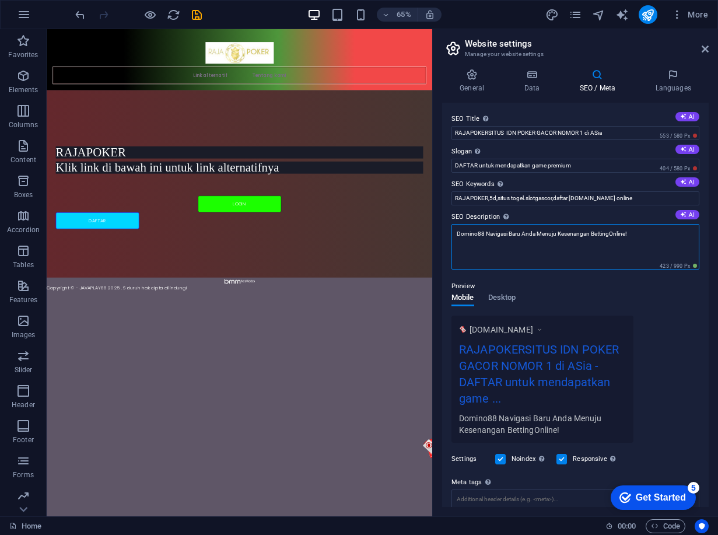
click at [459, 232] on textarea "Domino88 Navigasi Baru Anda Menuju Kesenangan BettingOnline!" at bounding box center [575, 246] width 248 height 45
type textarea "RAJAPOKERNavigasi Baru Anda Menuju Kesenangan BettingOnline!"
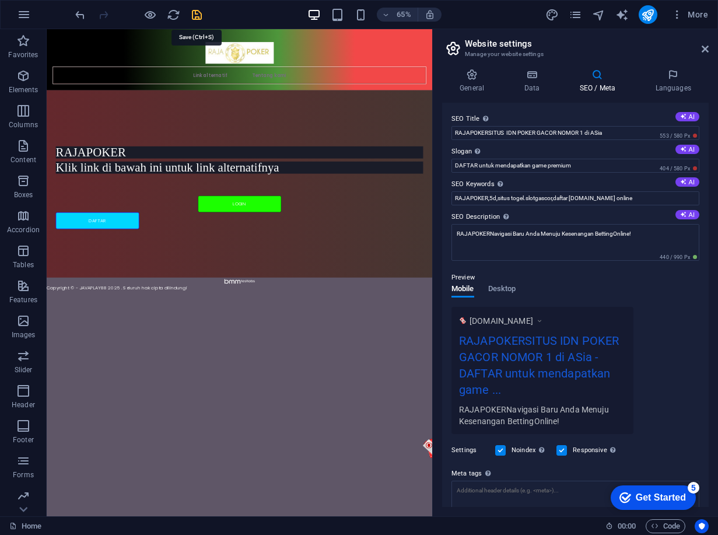
click at [196, 16] on icon "save" at bounding box center [196, 14] width 13 height 13
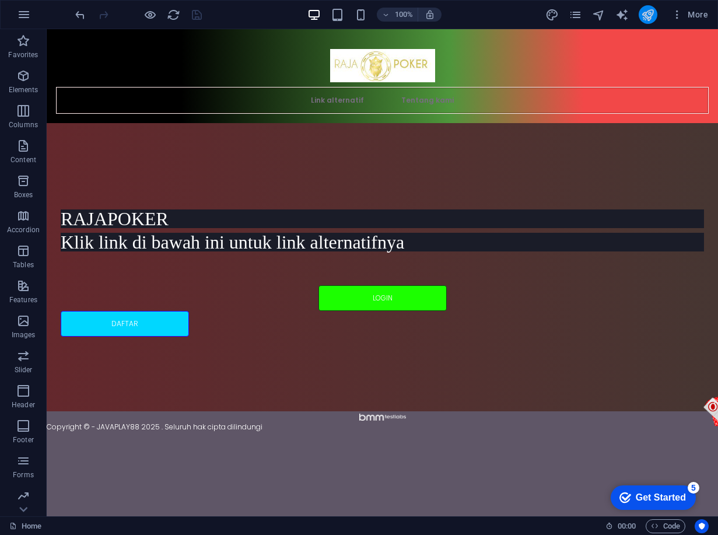
click at [650, 19] on icon "publish" at bounding box center [647, 14] width 13 height 13
